Goal: Obtain resource: Download file/media

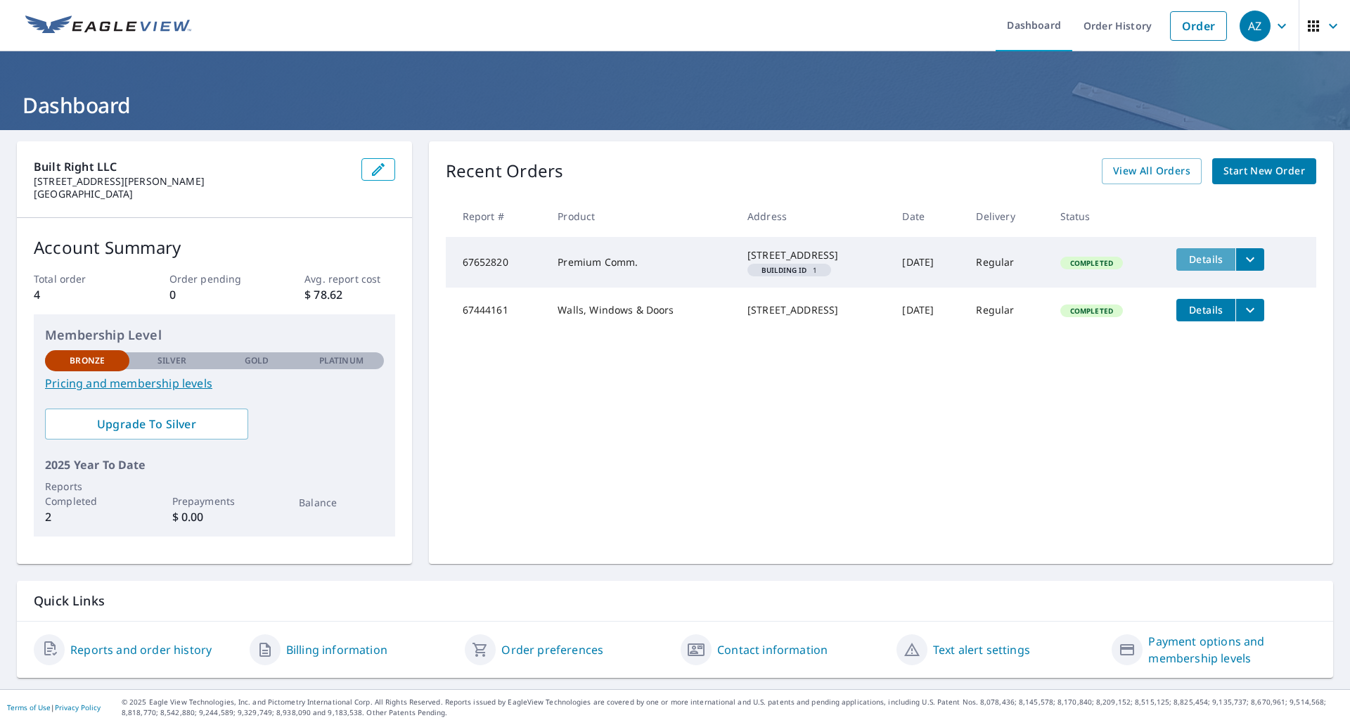
click at [1189, 261] on span "Details" at bounding box center [1205, 258] width 42 height 13
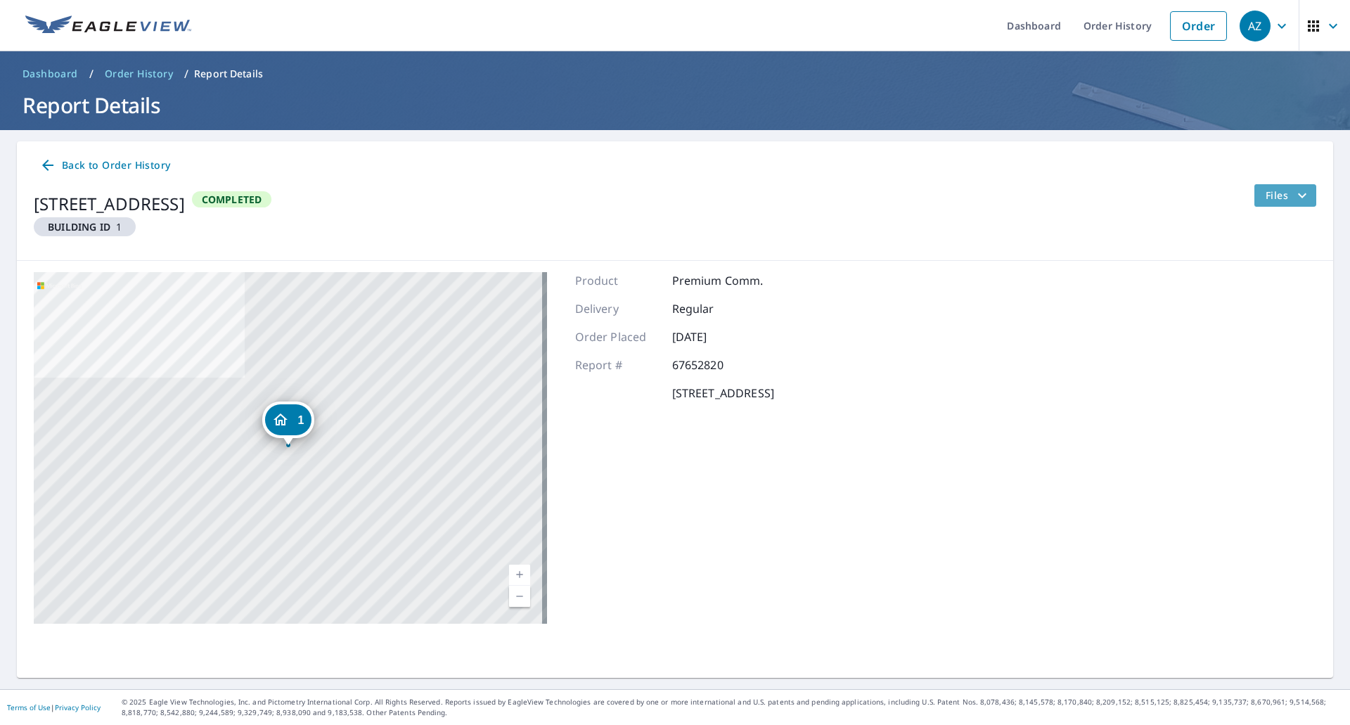
click at [1253, 200] on button "Files" at bounding box center [1284, 195] width 63 height 22
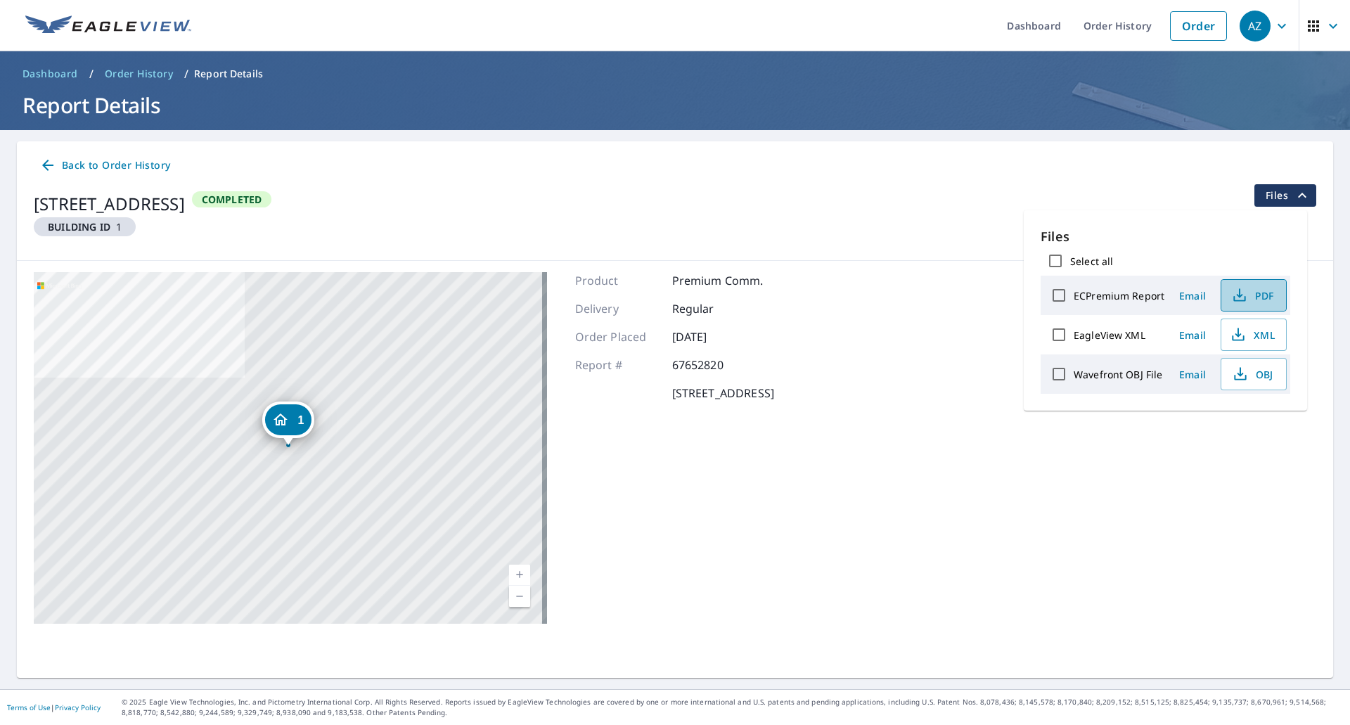
click at [1258, 292] on span "PDF" at bounding box center [1251, 295] width 45 height 17
click at [1255, 302] on span "PDF" at bounding box center [1251, 295] width 45 height 17
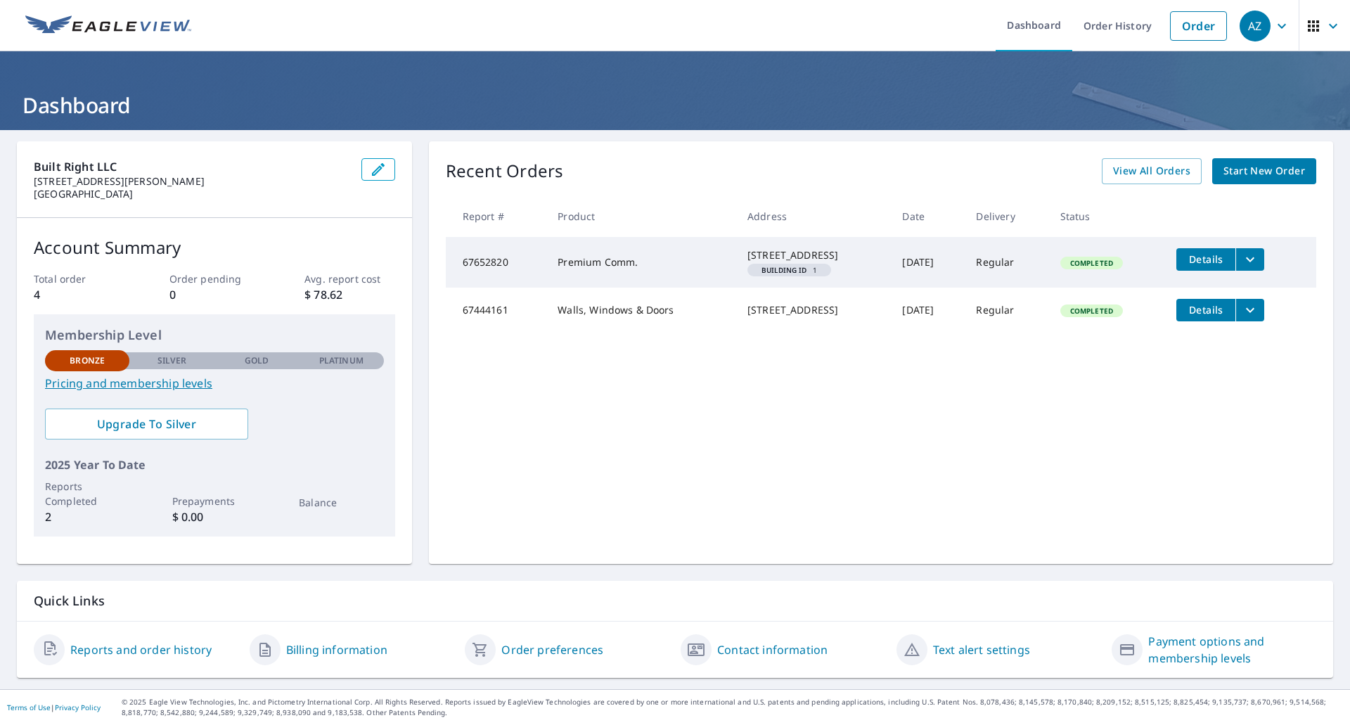
click at [1187, 256] on span "Details" at bounding box center [1205, 258] width 42 height 13
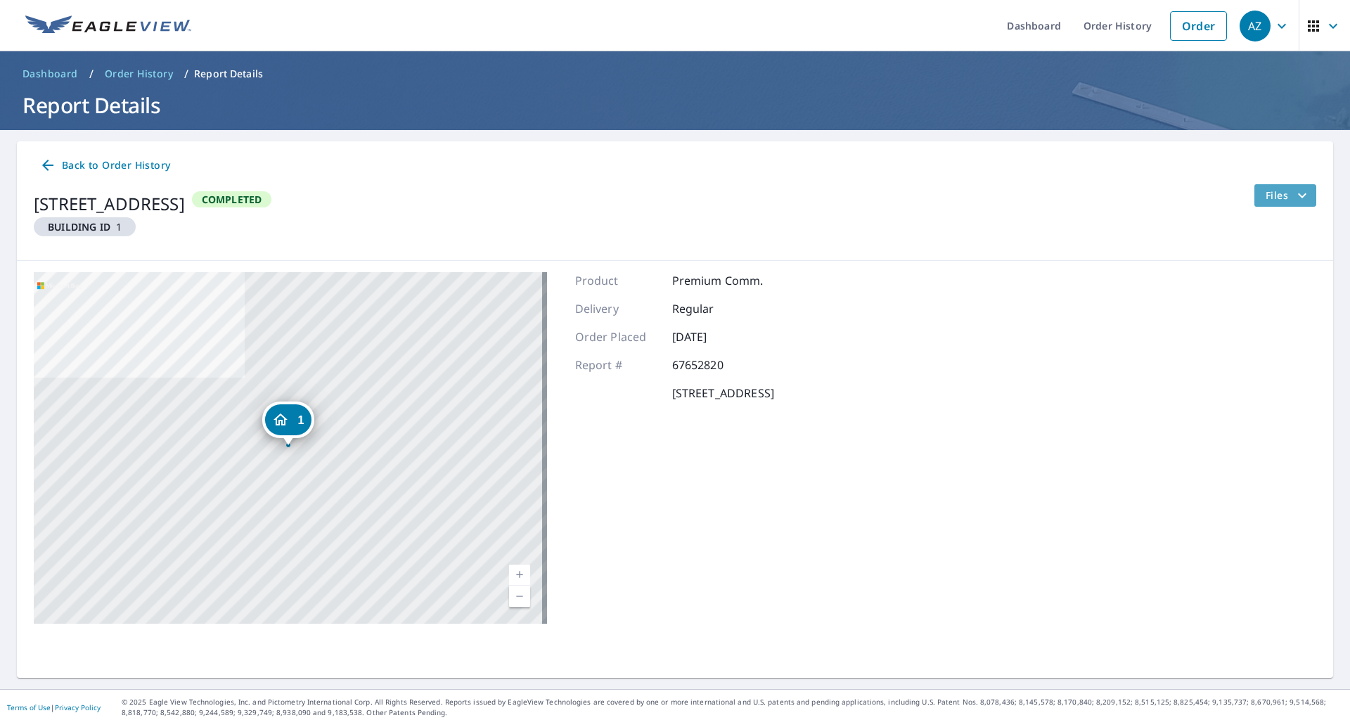
click at [1277, 191] on span "Files" at bounding box center [1287, 195] width 45 height 17
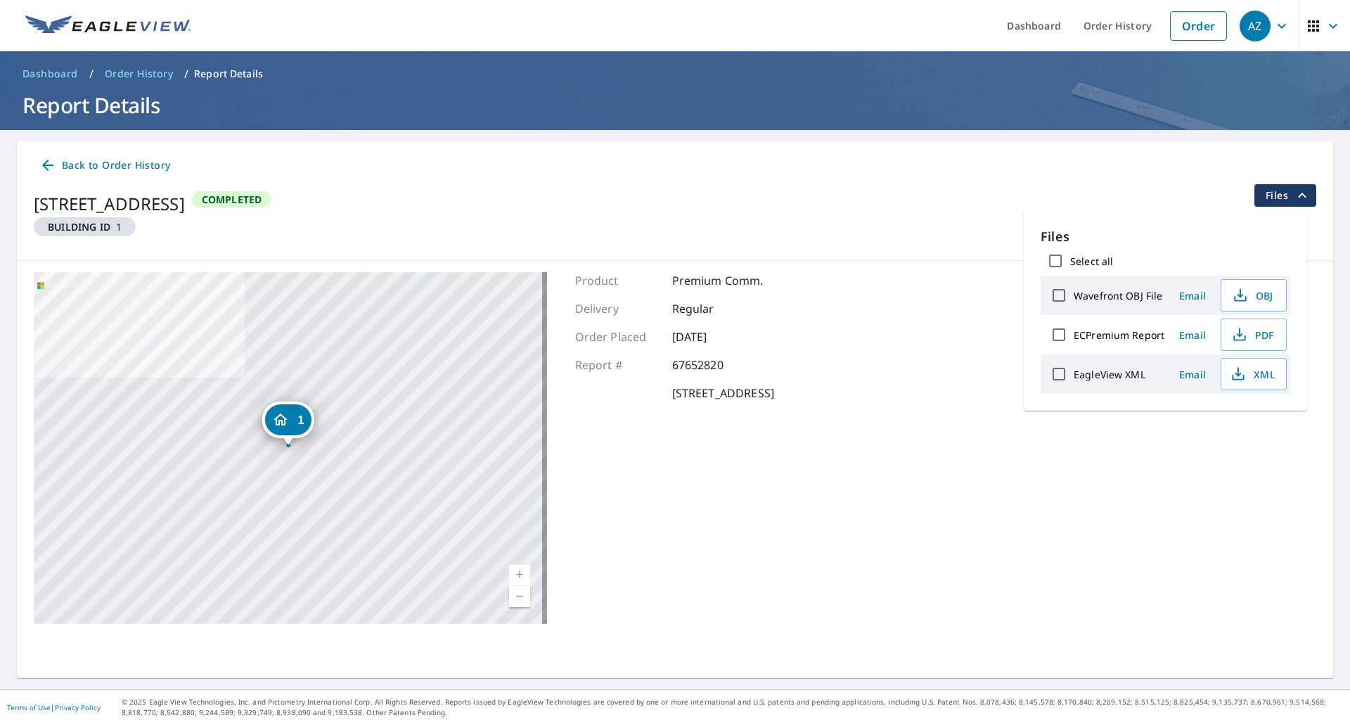
click at [854, 271] on div "1 [STREET_ADDRESS] Aerial Road A standard road map Aerial A detailed look from …" at bounding box center [675, 448] width 1316 height 374
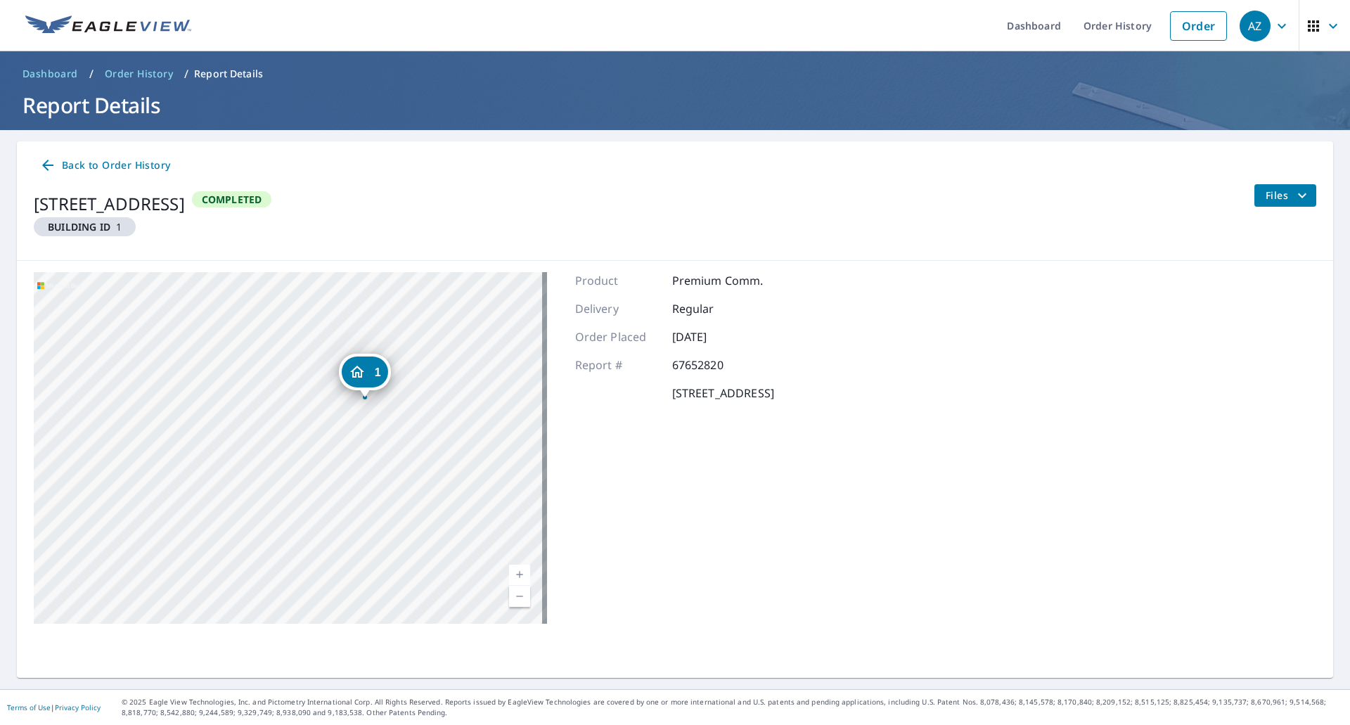
click at [152, 75] on span "Order History" at bounding box center [139, 74] width 68 height 14
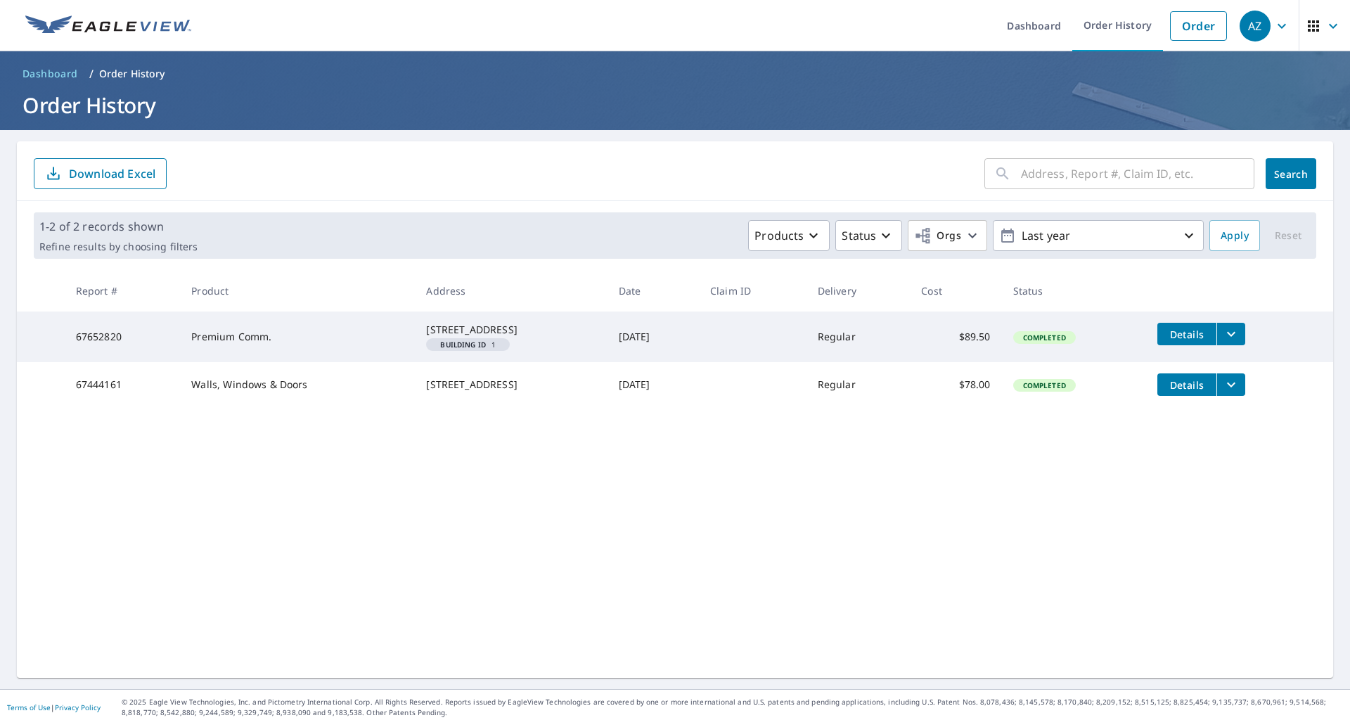
click at [141, 349] on td "67652820" at bounding box center [123, 336] width 116 height 51
click at [1217, 330] on button "filesDropdownBtn-67652820" at bounding box center [1230, 334] width 29 height 22
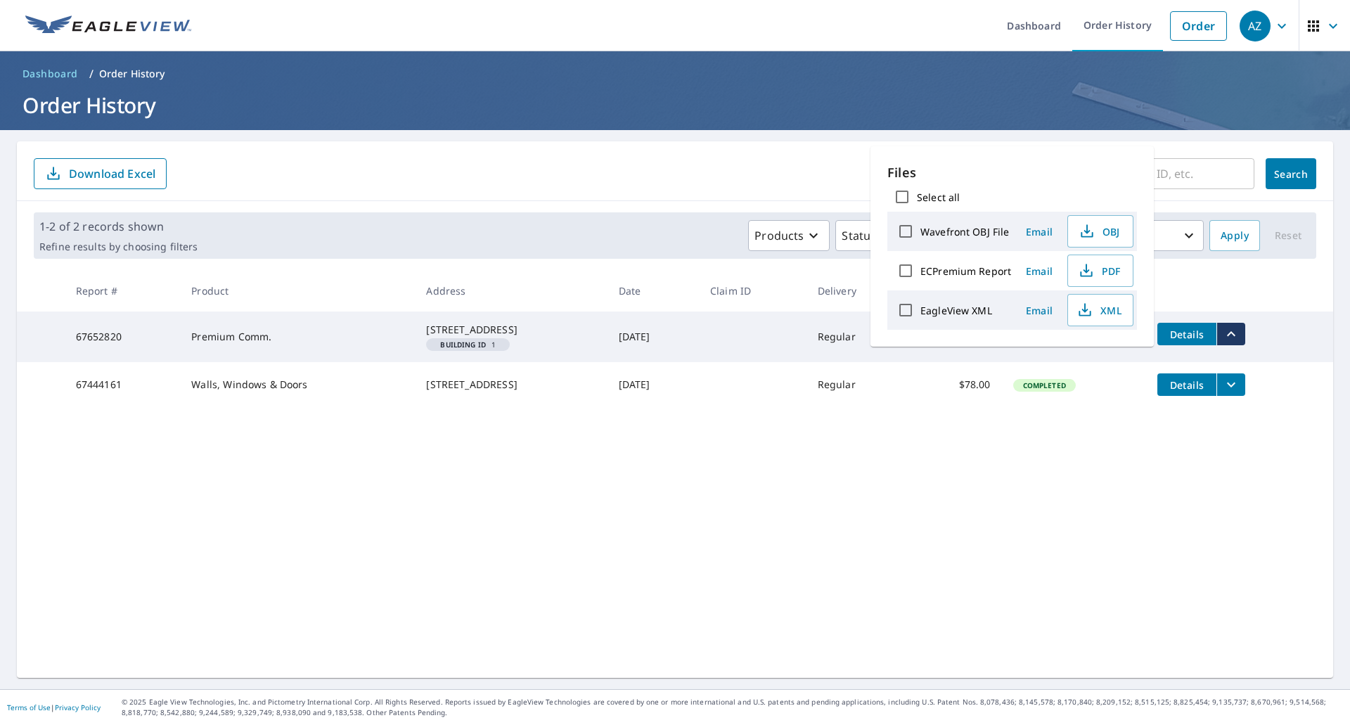
click at [467, 324] on div "[STREET_ADDRESS]" at bounding box center [510, 330] width 169 height 14
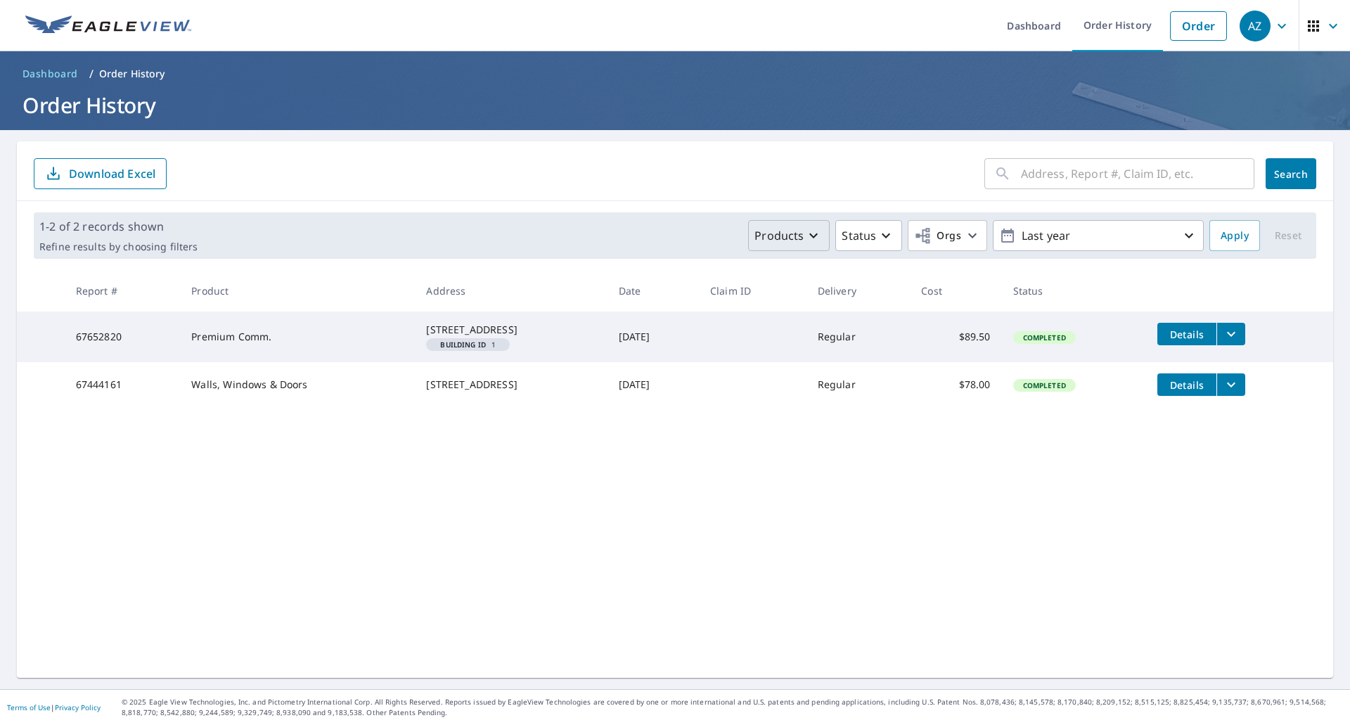
click at [805, 240] on icon "button" at bounding box center [813, 235] width 17 height 17
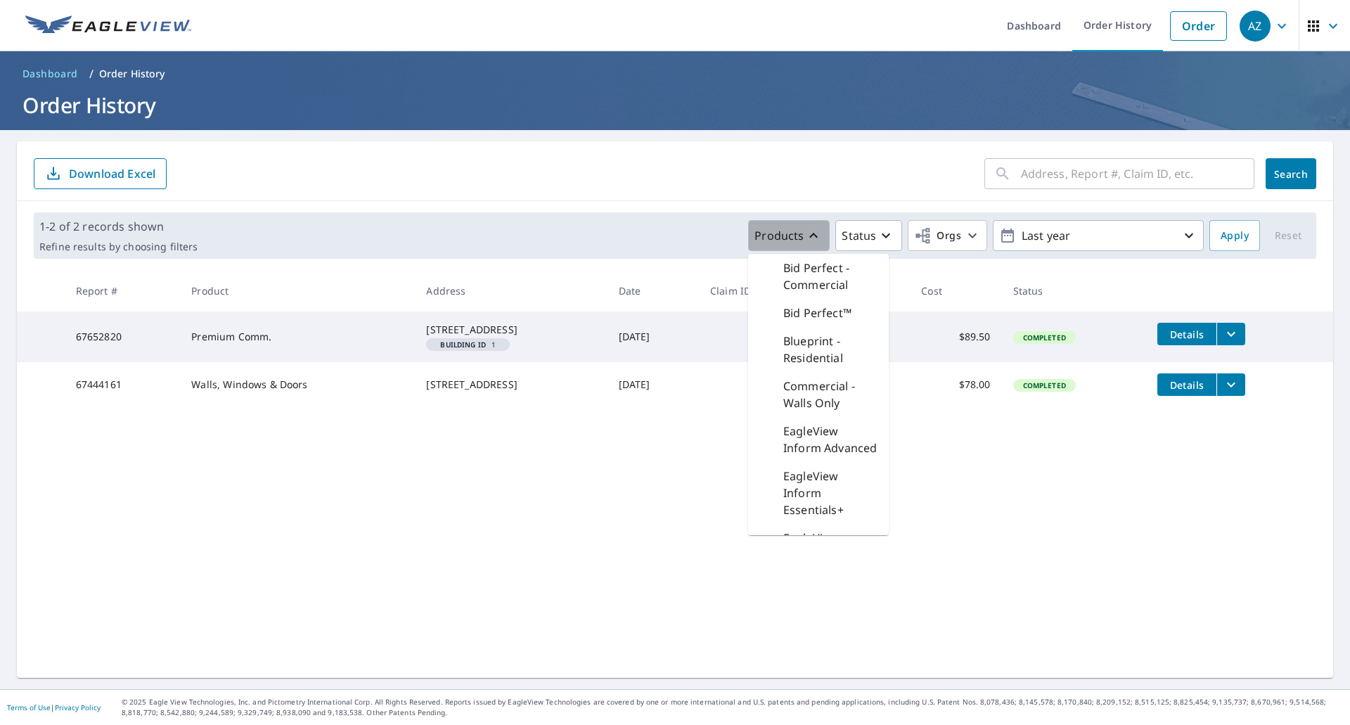
click at [805, 240] on icon "button" at bounding box center [813, 235] width 17 height 17
